Goal: Check status

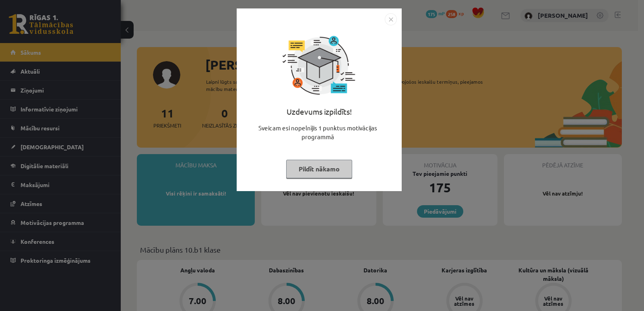
click at [391, 19] on img "Close" at bounding box center [391, 19] width 12 height 12
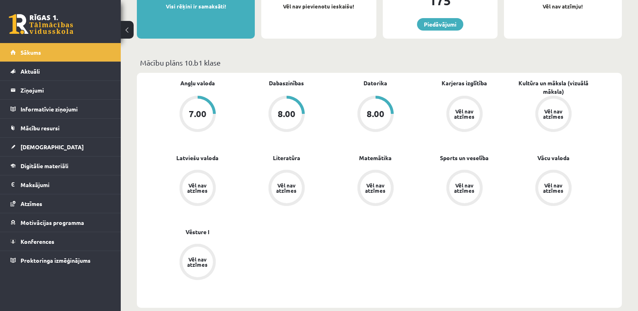
scroll to position [201, 0]
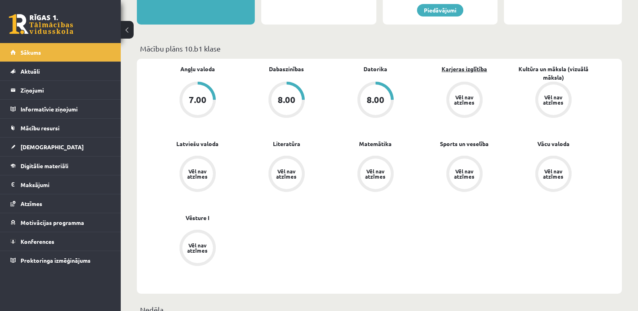
click at [474, 68] on link "Karjeras izglītība" at bounding box center [464, 69] width 45 height 8
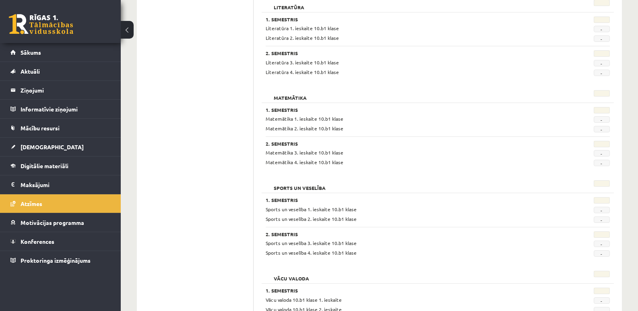
scroll to position [384, 0]
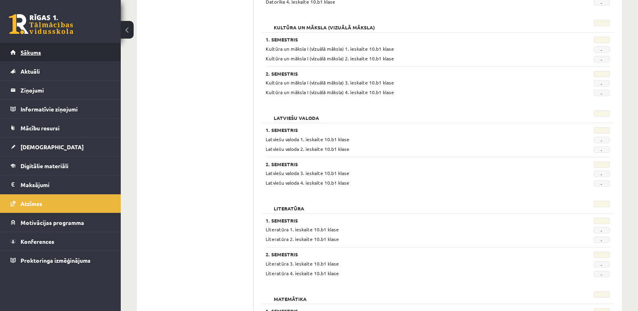
click at [60, 57] on link "Sākums" at bounding box center [60, 52] width 100 height 19
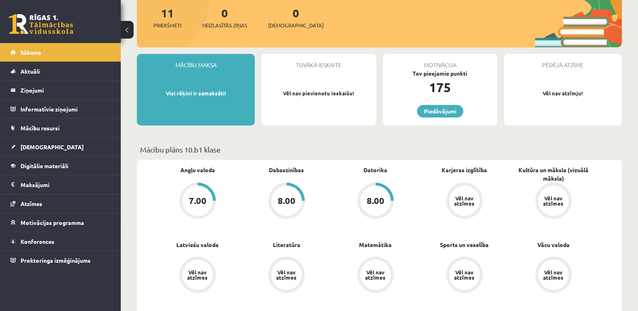
scroll to position [121, 0]
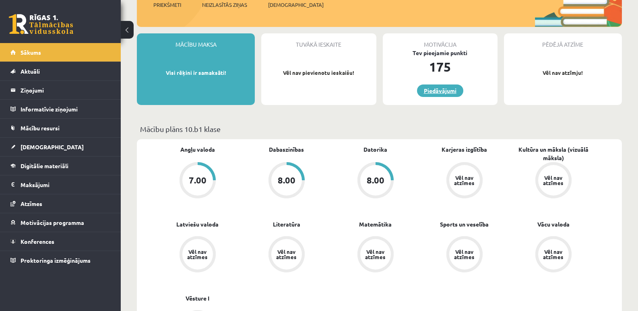
click at [444, 89] on link "Piedāvājumi" at bounding box center [440, 91] width 46 height 12
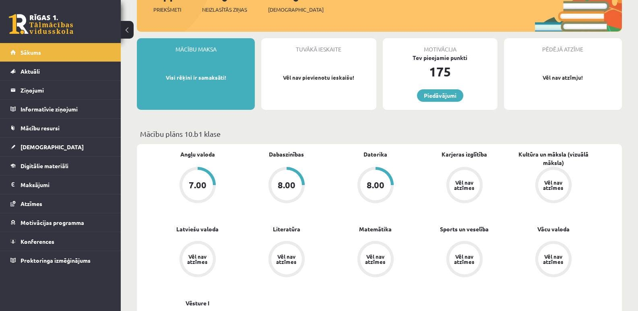
scroll to position [121, 0]
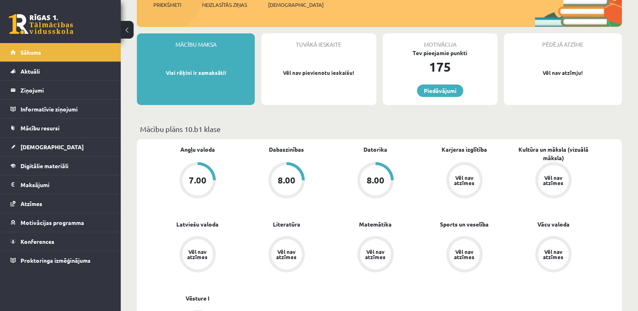
click at [548, 186] on div "Vēl nav atzīmes" at bounding box center [553, 180] width 31 height 31
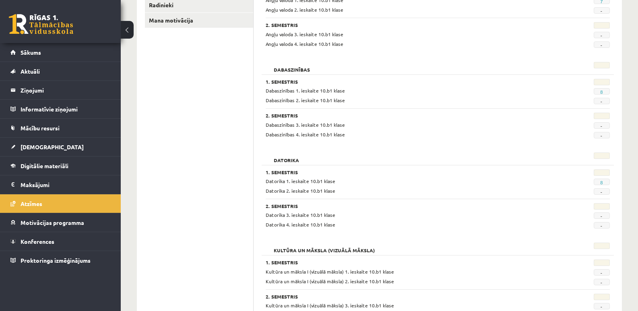
scroll to position [40, 0]
